Goal: Information Seeking & Learning: Learn about a topic

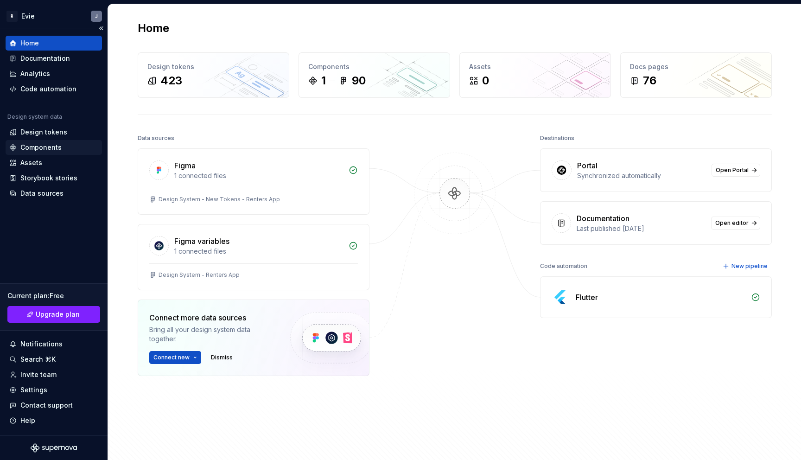
click at [46, 148] on div "Components" at bounding box center [40, 147] width 41 height 9
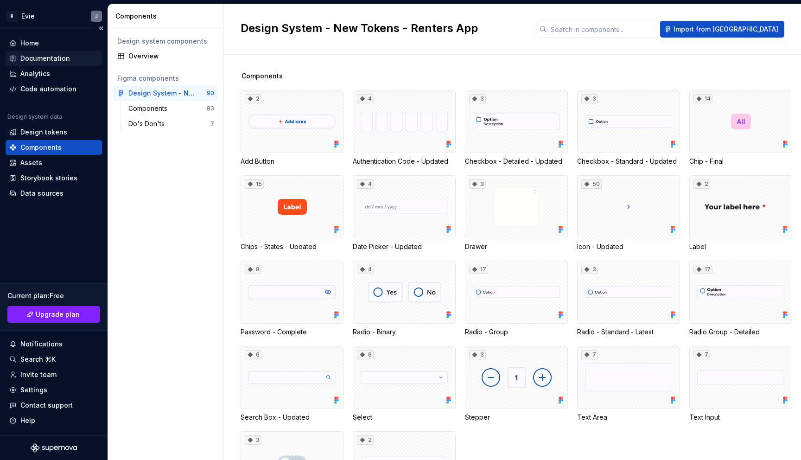
click at [48, 62] on div "Documentation" at bounding box center [45, 58] width 50 height 9
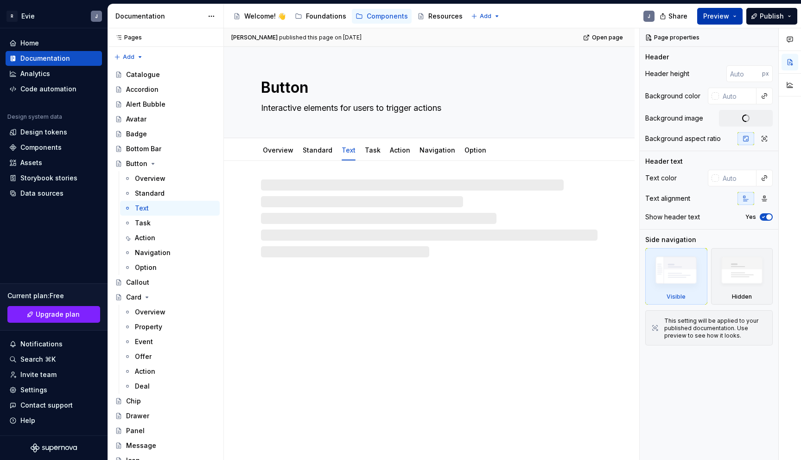
click at [734, 15] on button "Preview" at bounding box center [719, 16] width 45 height 17
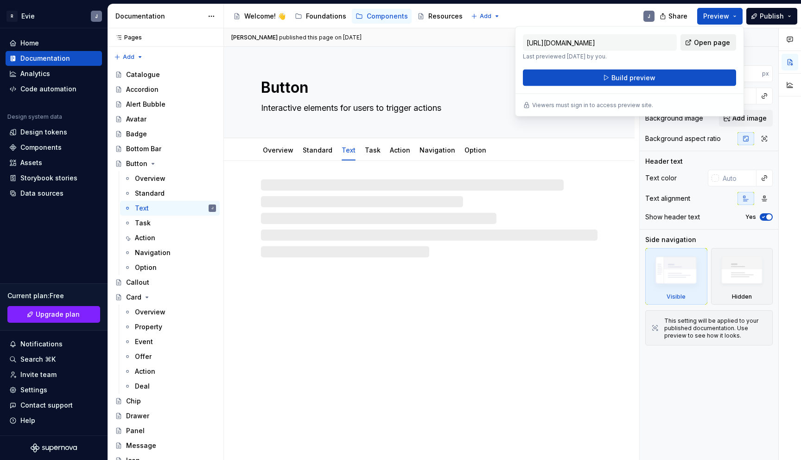
click at [709, 39] on span "Open page" at bounding box center [712, 42] width 36 height 9
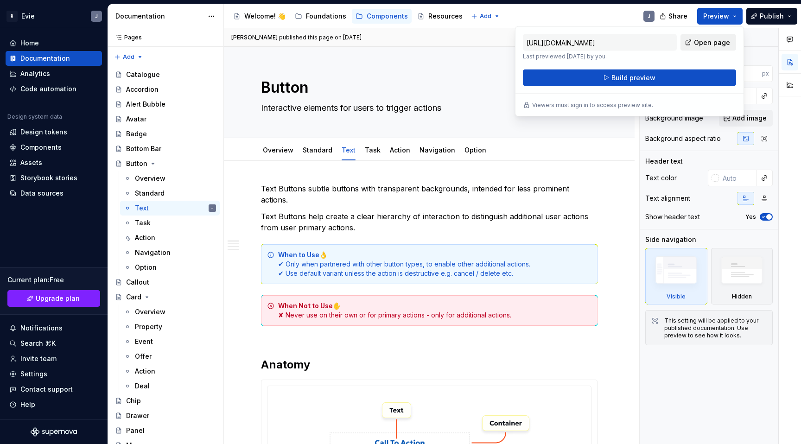
type textarea "*"
